Goal: Find specific page/section: Find specific page/section

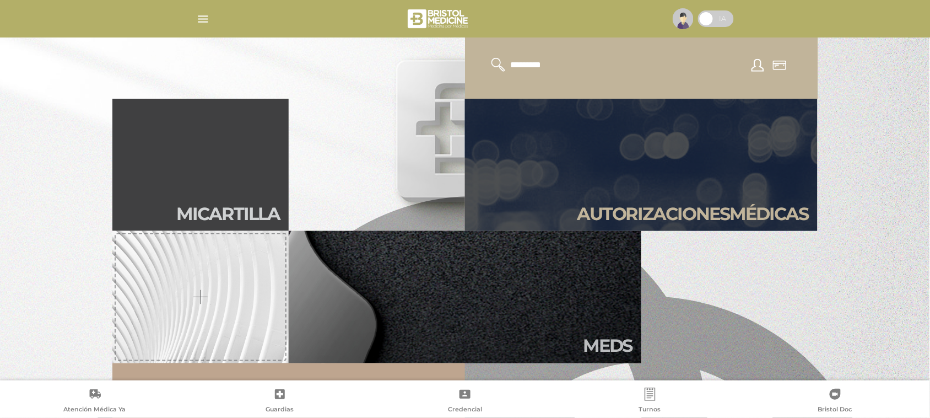
scroll to position [263, 0]
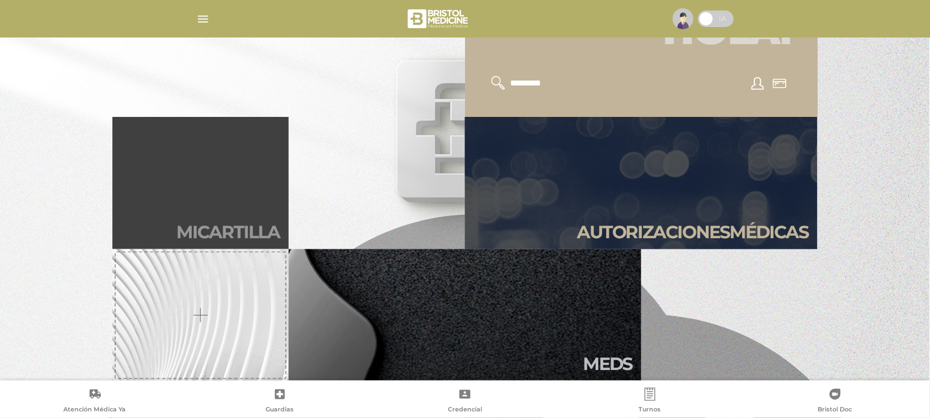
click at [237, 182] on link "Mi car tilla" at bounding box center [200, 183] width 176 height 132
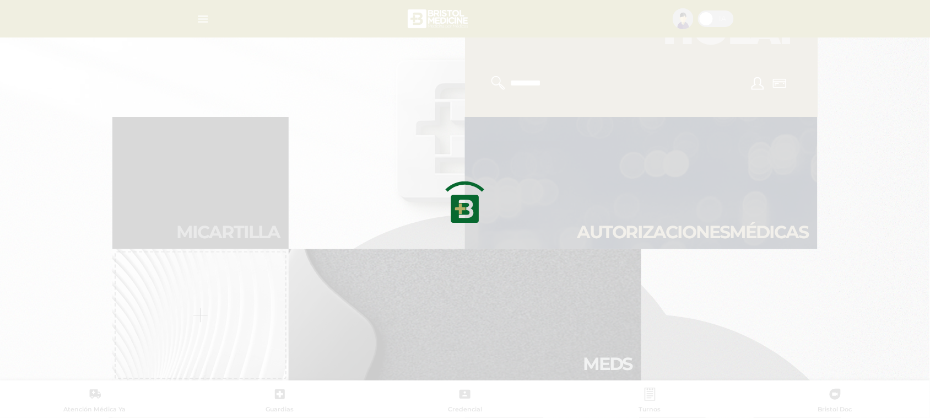
click at [237, 182] on div at bounding box center [465, 209] width 930 height 418
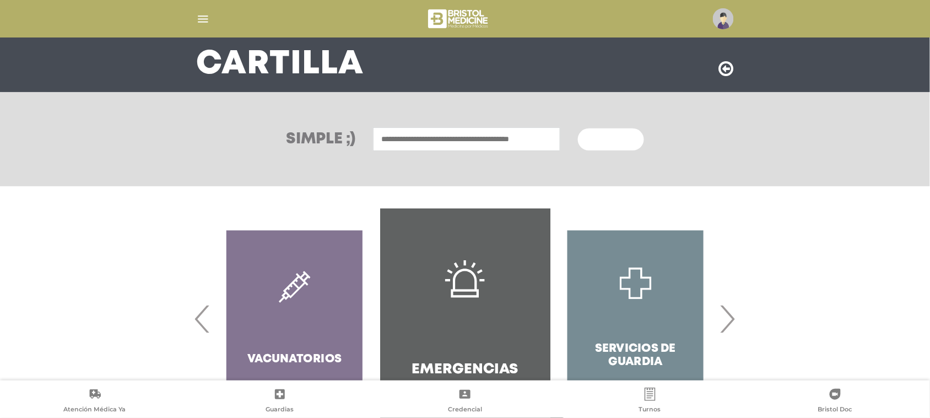
scroll to position [110, 0]
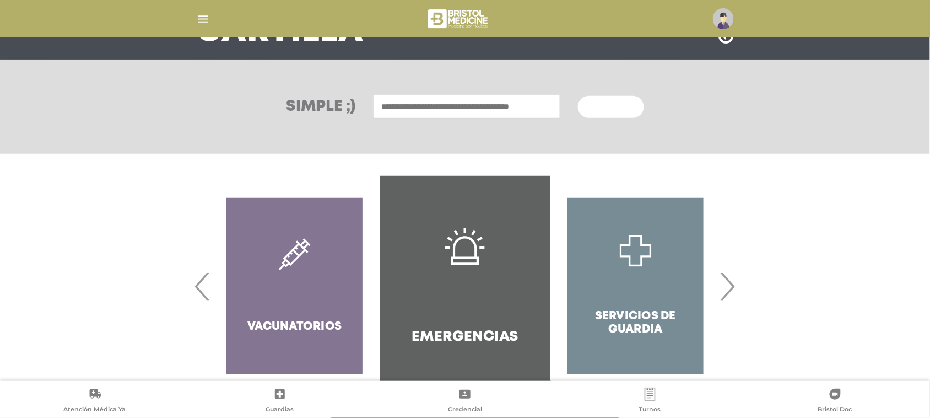
click at [430, 110] on input "text" at bounding box center [466, 107] width 187 height 24
click at [391, 107] on input "text" at bounding box center [466, 107] width 187 height 24
type input "*********"
click at [578, 96] on button "Buscar" at bounding box center [611, 107] width 66 height 22
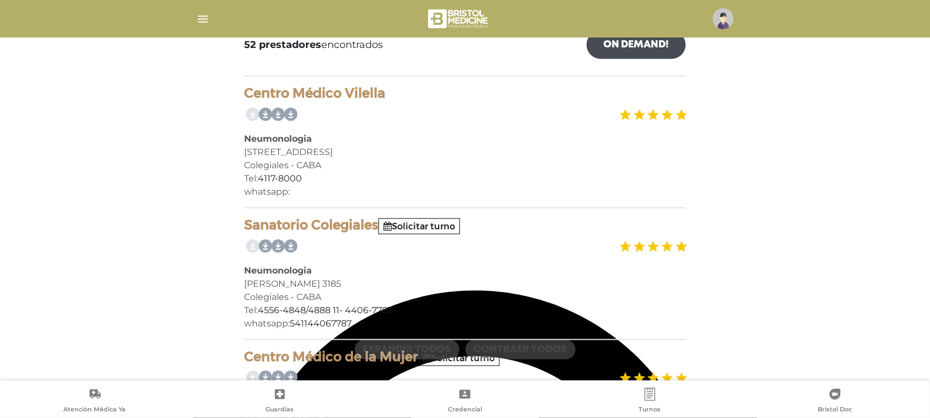
scroll to position [199, 0]
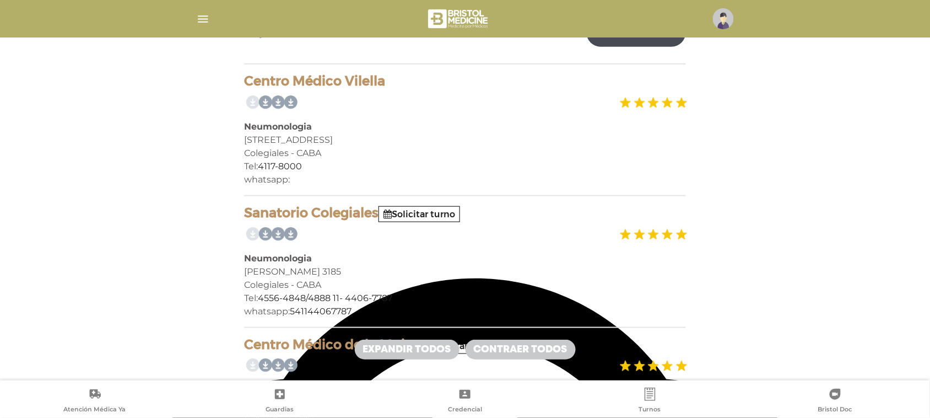
click at [280, 176] on div "whatsapp:" at bounding box center [465, 179] width 442 height 13
click at [283, 164] on link "4117-8000" at bounding box center [280, 166] width 44 height 10
